Goal: Check status

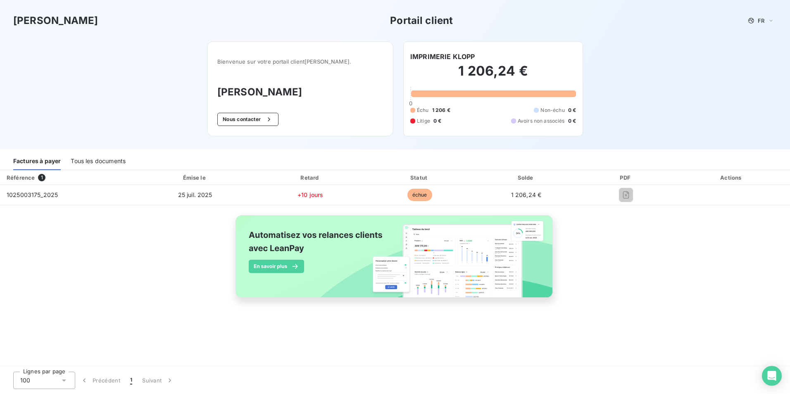
click at [43, 179] on span "1" at bounding box center [41, 177] width 7 height 7
drag, startPoint x: 38, startPoint y: 195, endPoint x: 0, endPoint y: 195, distance: 38.8
click at [0, 195] on html "[PERSON_NAME] Portail client FR Bienvenue sur votre portail client [PERSON_NAME…" at bounding box center [395, 197] width 790 height 394
copy table "Référence 1 Émise le Retard Statut Solde PDF Actions 1025003175"
